Goal: Learn about a topic: Learn about a topic

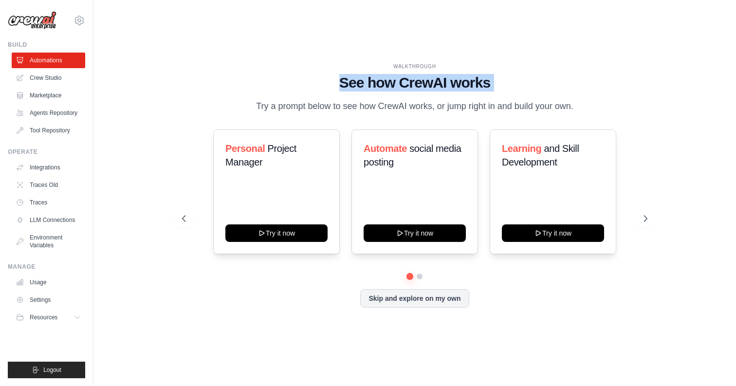
click at [436, 86] on h1 "See how CrewAI works" at bounding box center [415, 83] width 466 height 18
click at [425, 110] on p "Try a prompt below to see how CrewAI works, or jump right in and build your own." at bounding box center [414, 106] width 327 height 14
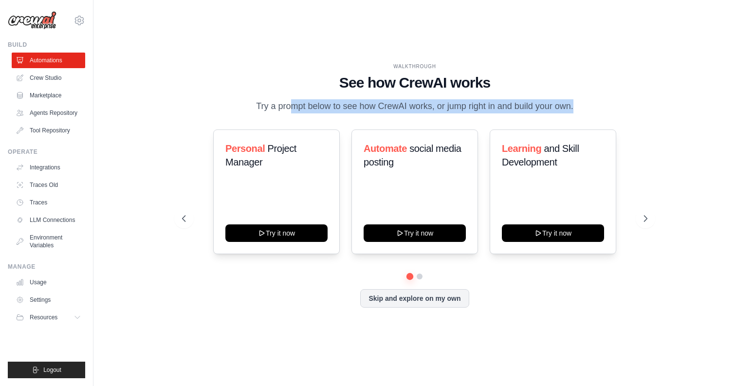
click at [425, 110] on p "Try a prompt below to see how CrewAI works, or jump right in and build your own." at bounding box center [414, 106] width 327 height 14
click at [444, 108] on p "Try a prompt below to see how CrewAI works, or jump right in and build your own." at bounding box center [414, 106] width 327 height 14
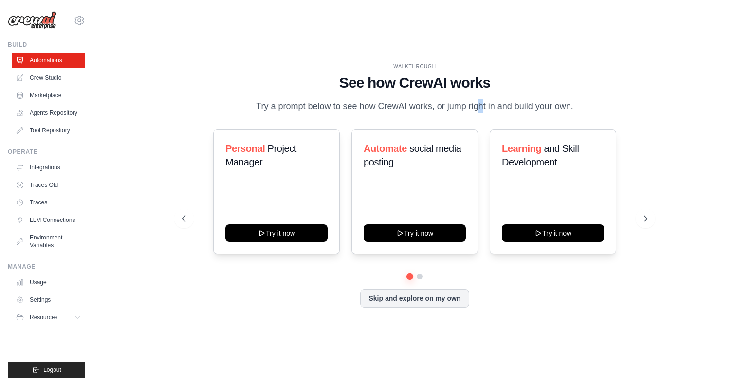
click at [444, 108] on p "Try a prompt below to see how CrewAI works, or jump right in and build your own." at bounding box center [414, 106] width 327 height 14
click at [482, 88] on h1 "See how CrewAI works" at bounding box center [415, 83] width 466 height 18
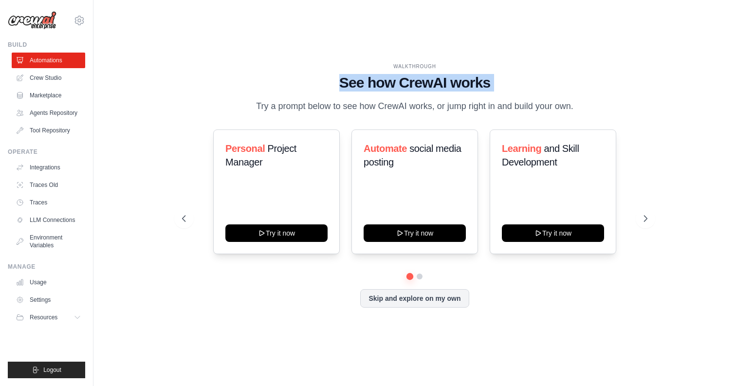
click at [484, 88] on h1 "See how CrewAI works" at bounding box center [415, 83] width 466 height 18
click at [462, 123] on div "WALKTHROUGH See how [PERSON_NAME] works Try a prompt below to see how [PERSON_N…" at bounding box center [414, 193] width 489 height 260
click at [477, 110] on p "Try a prompt below to see how CrewAI works, or jump right in and build your own." at bounding box center [414, 106] width 327 height 14
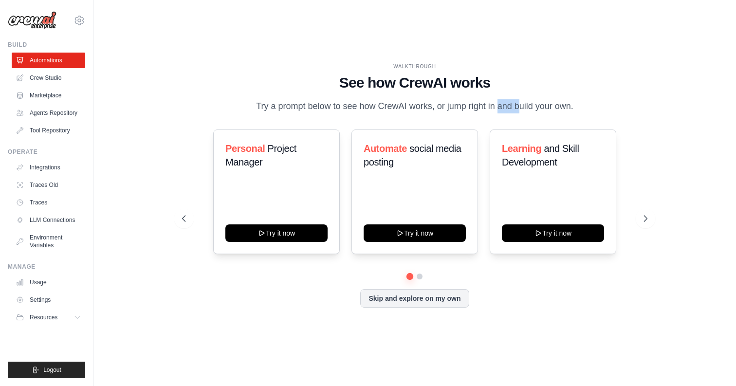
click at [477, 110] on p "Try a prompt below to see how CrewAI works, or jump right in and build your own." at bounding box center [414, 106] width 327 height 14
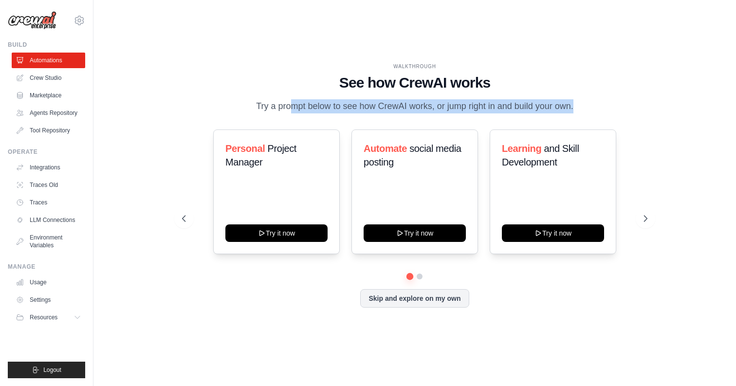
click at [487, 109] on p "Try a prompt below to see how CrewAI works, or jump right in and build your own." at bounding box center [414, 106] width 327 height 14
